Goal: Check status: Check status

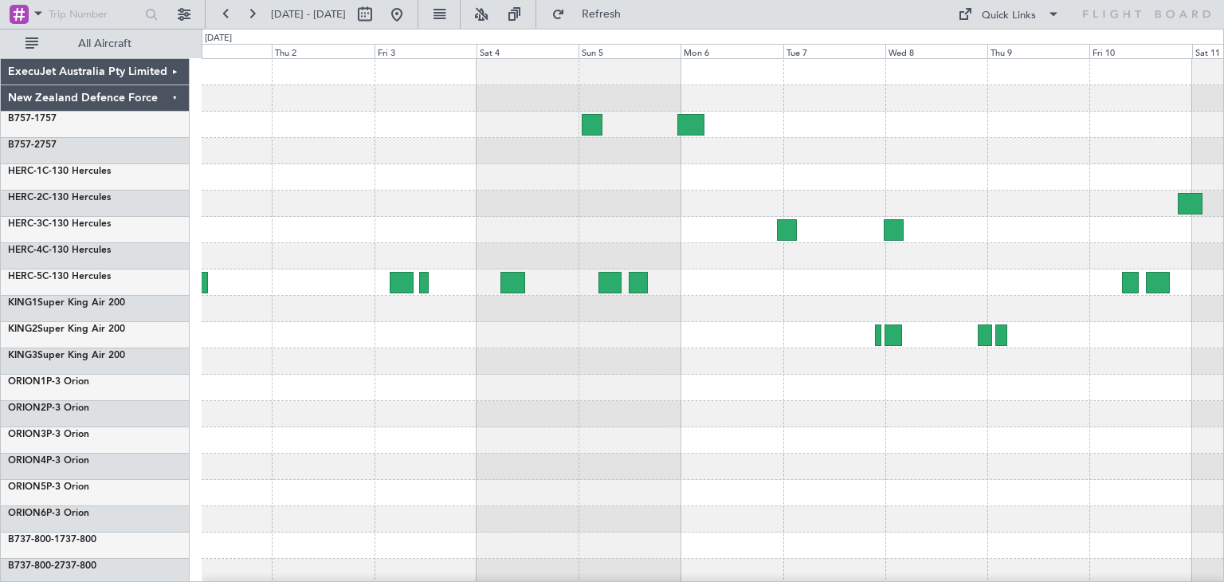
click at [371, 441] on div at bounding box center [713, 388] width 1022 height 658
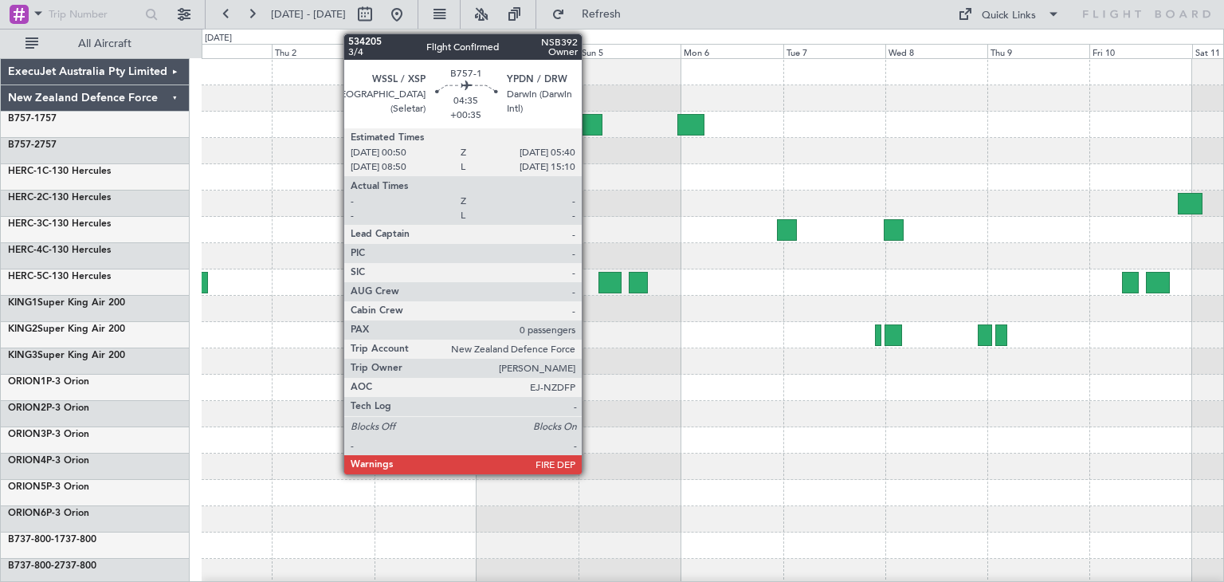
click at [589, 119] on div at bounding box center [592, 125] width 21 height 22
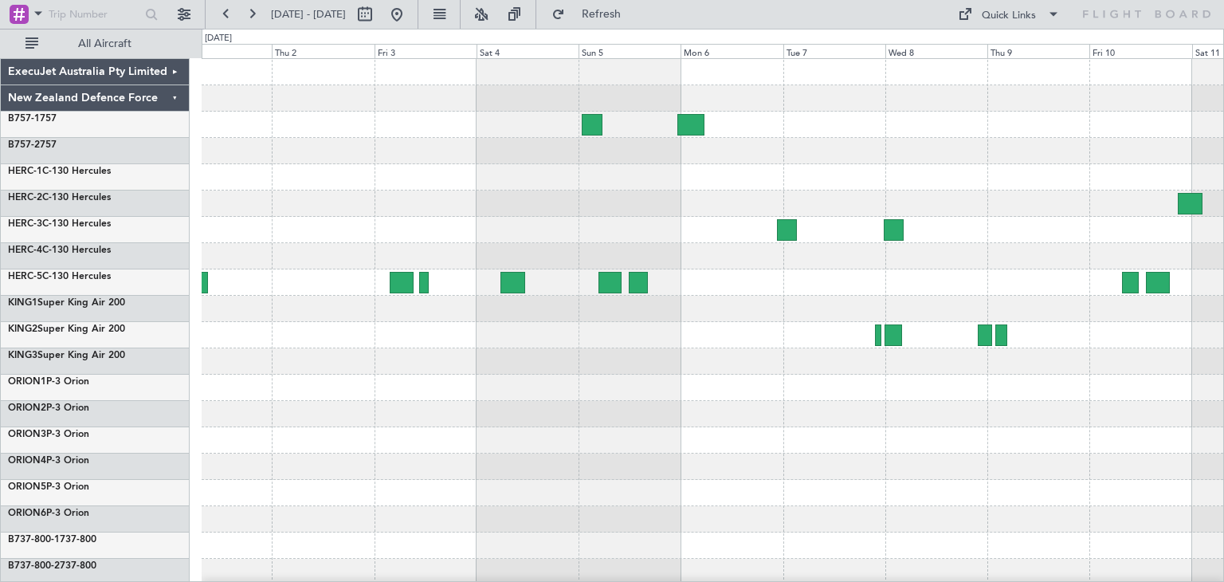
scroll to position [134, 0]
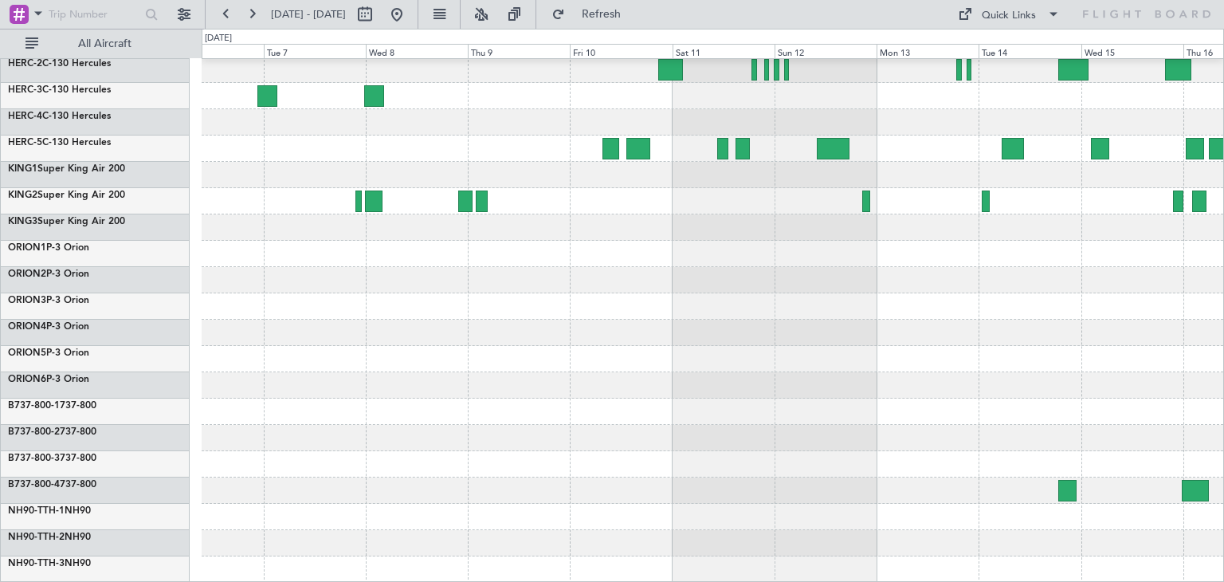
click at [268, 428] on div at bounding box center [713, 438] width 1022 height 26
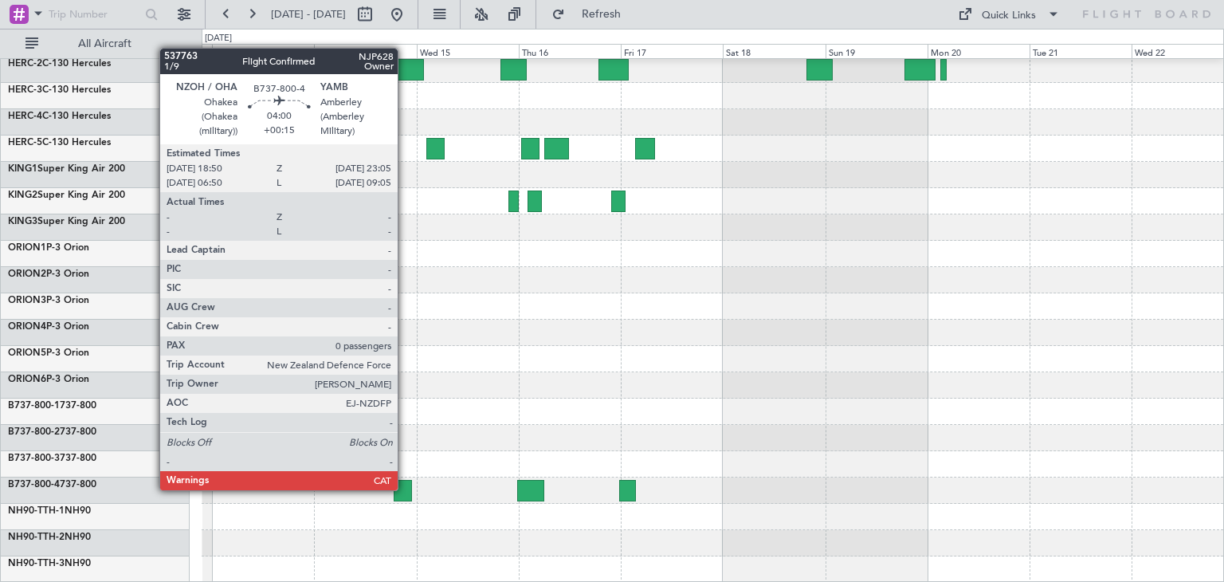
click at [405, 489] on div at bounding box center [403, 491] width 18 height 22
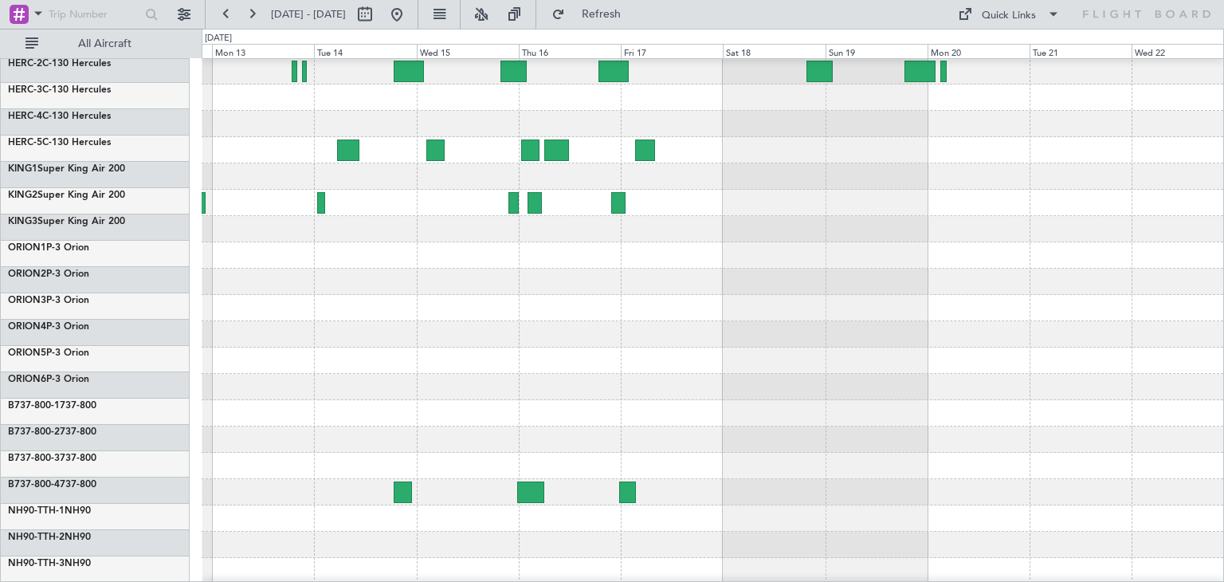
scroll to position [0, 0]
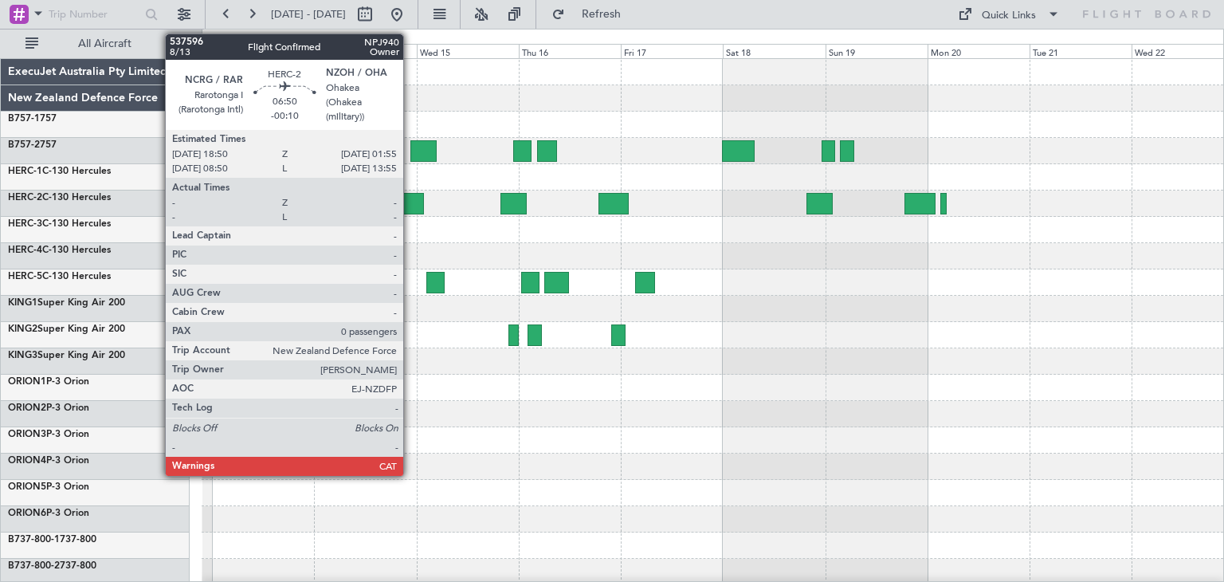
click at [410, 200] on div at bounding box center [409, 204] width 30 height 22
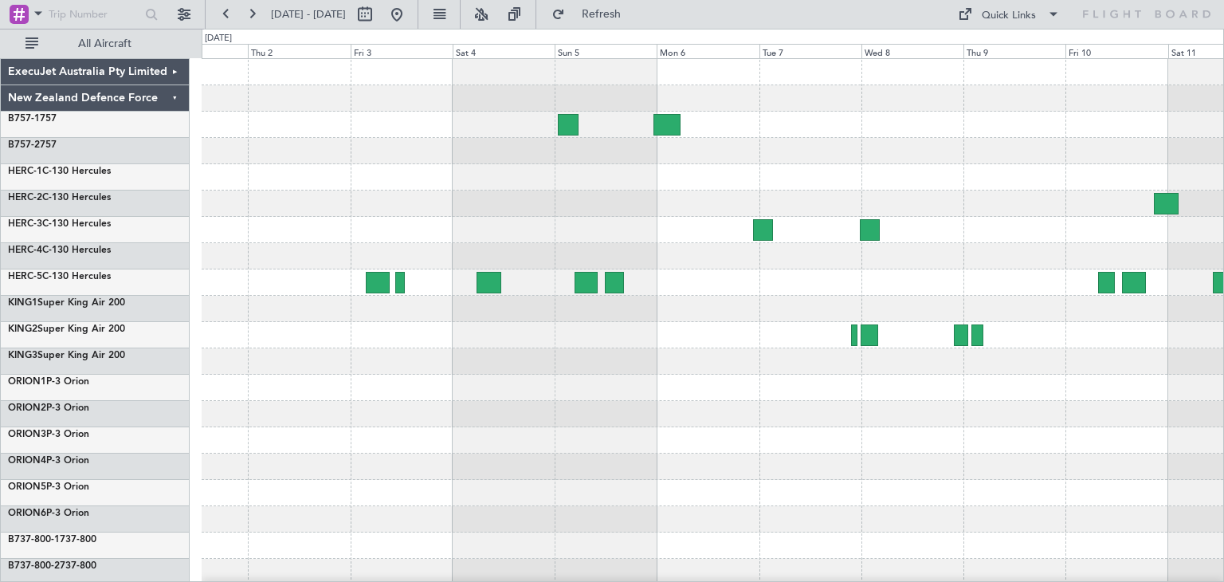
click at [1049, 529] on div at bounding box center [713, 519] width 1022 height 26
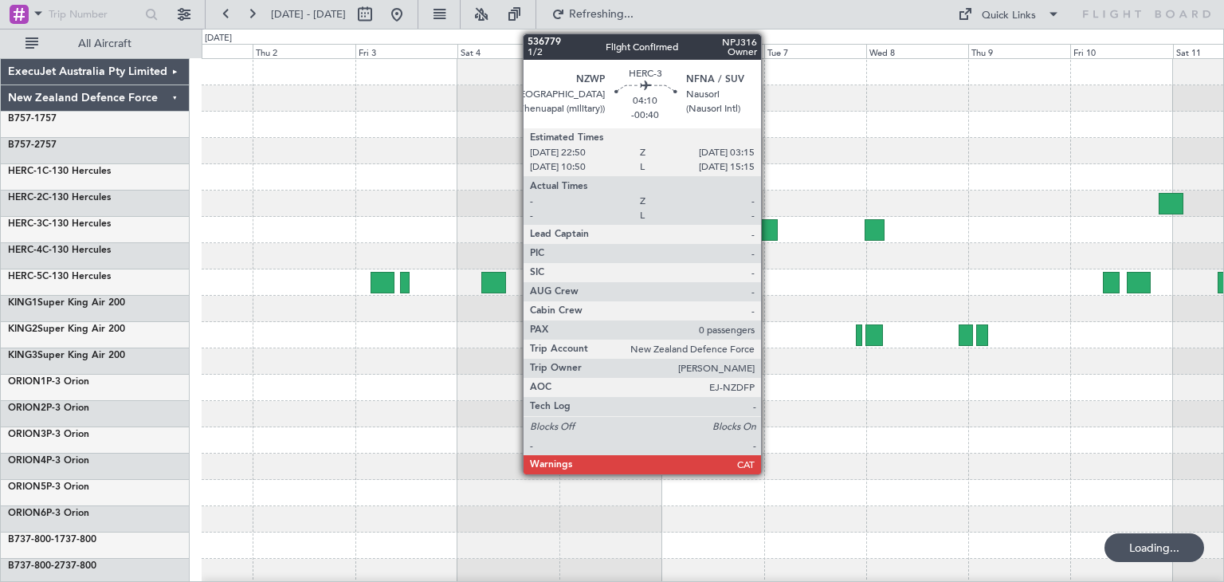
click at [768, 228] on div at bounding box center [767, 230] width 19 height 22
click at [768, 227] on div at bounding box center [767, 230] width 19 height 22
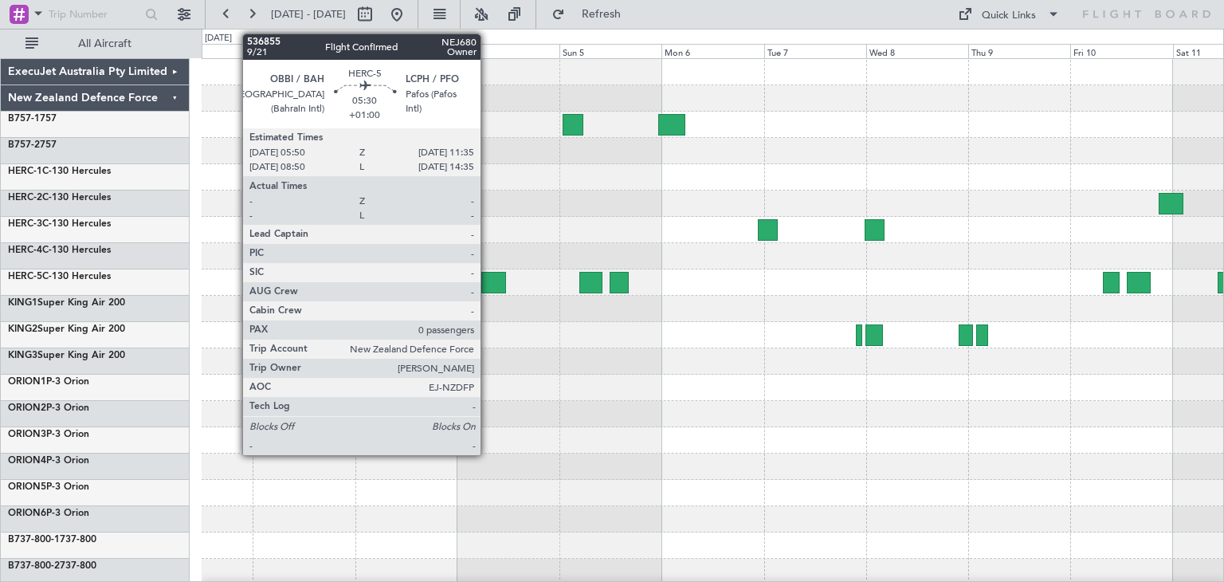
click at [488, 280] on div at bounding box center [493, 283] width 25 height 22
